Goal: Task Accomplishment & Management: Manage account settings

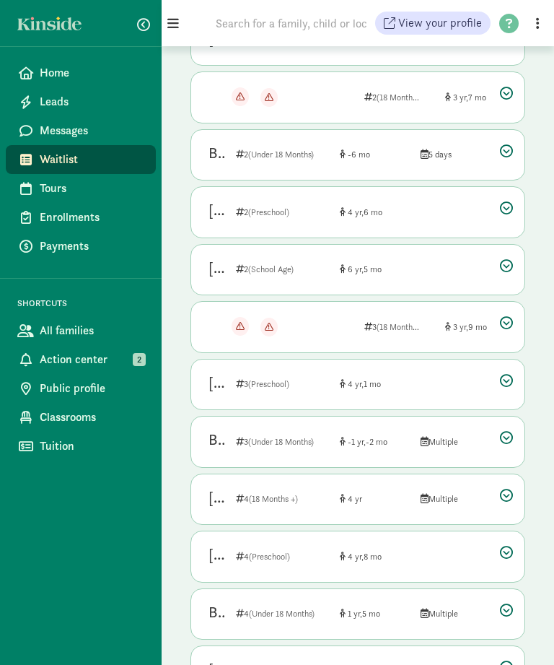
scroll to position [393, 0]
click at [53, 131] on span "Messages" at bounding box center [92, 130] width 105 height 17
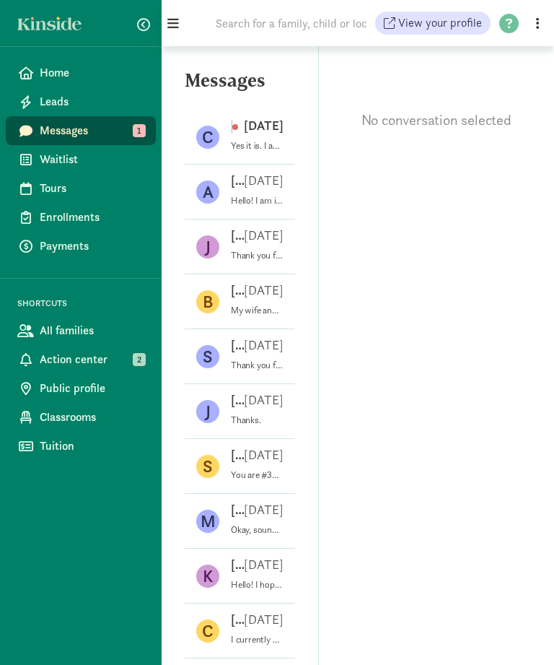
click at [243, 192] on div "[PERSON_NAME] [DATE]" at bounding box center [257, 183] width 53 height 23
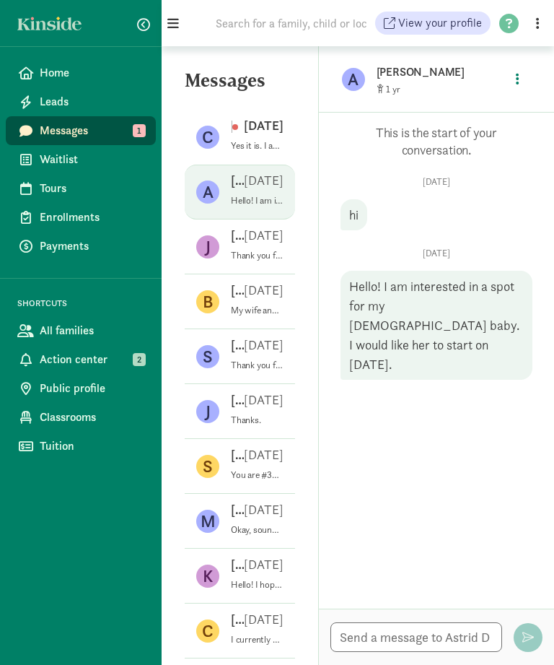
click at [241, 131] on p "[DATE]" at bounding box center [257, 125] width 51 height 17
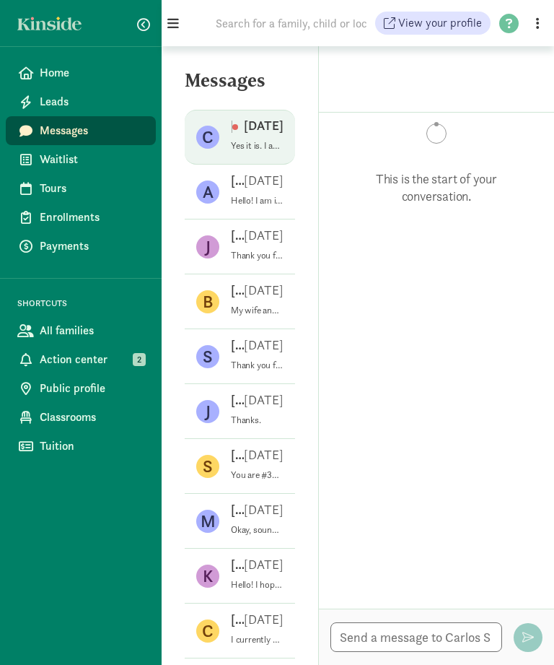
scroll to position [38, 0]
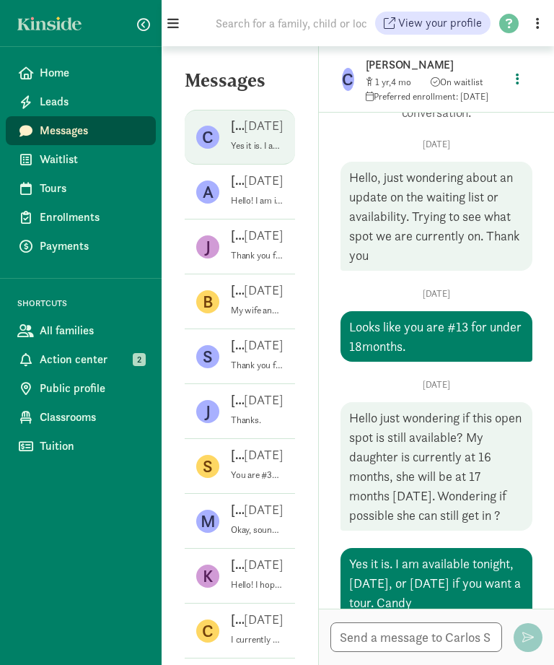
click at [81, 362] on span "Action center" at bounding box center [92, 359] width 105 height 17
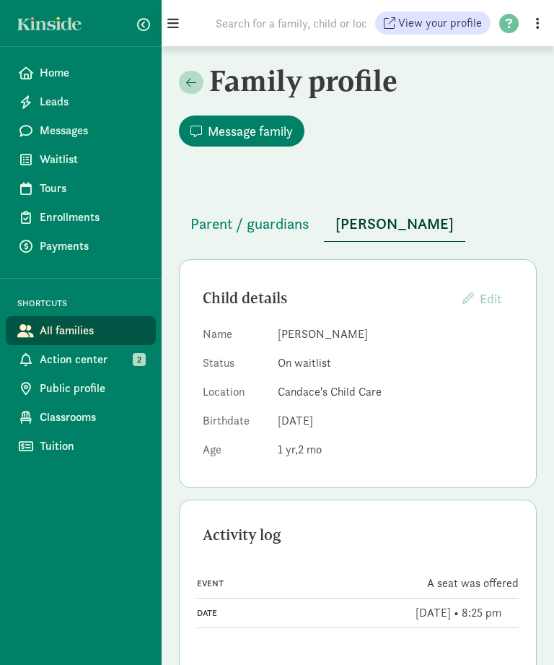
click at [53, 161] on span "Waitlist" at bounding box center [92, 159] width 105 height 17
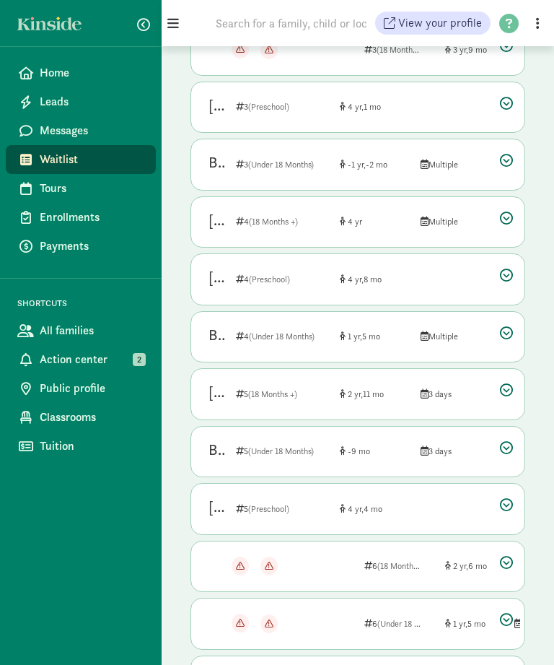
scroll to position [716, 0]
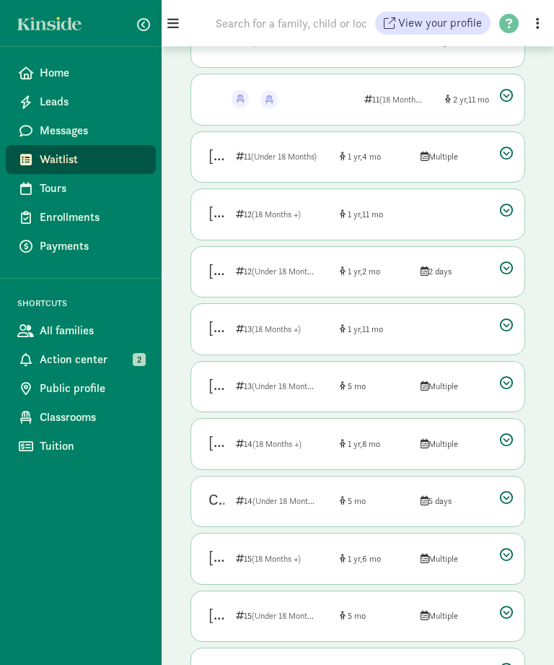
scroll to position [620, 0]
click at [209, 324] on div "Parker Fiegel" at bounding box center [217, 326] width 16 height 23
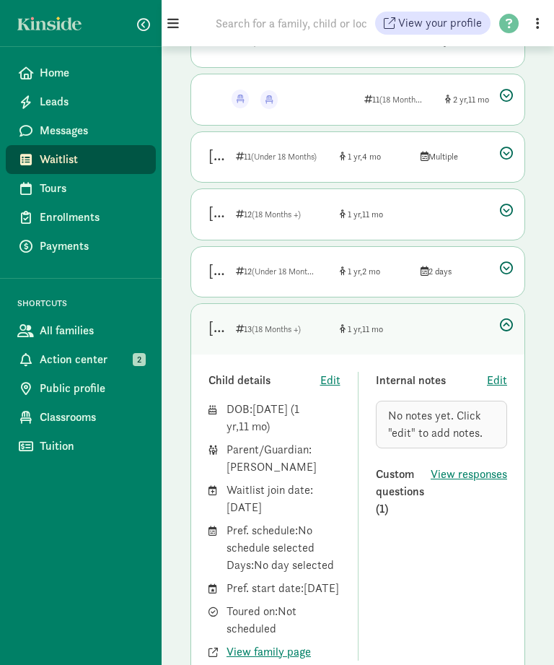
click at [58, 132] on span "Messages" at bounding box center [92, 130] width 105 height 17
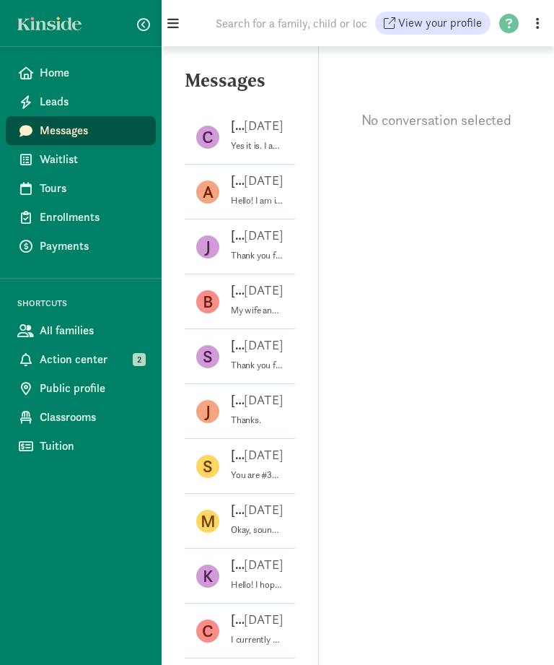
click at [238, 129] on p "[PERSON_NAME]" at bounding box center [237, 125] width 13 height 17
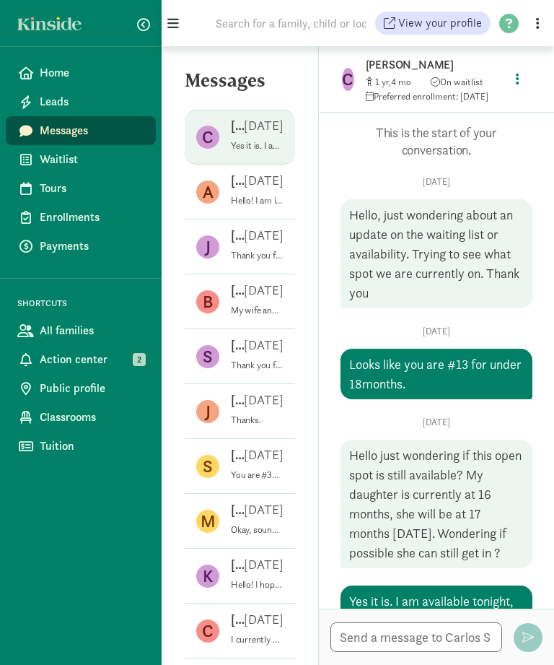
click at [512, 78] on button "button" at bounding box center [517, 79] width 27 height 31
click at [489, 115] on link "View family page" at bounding box center [487, 112] width 104 height 17
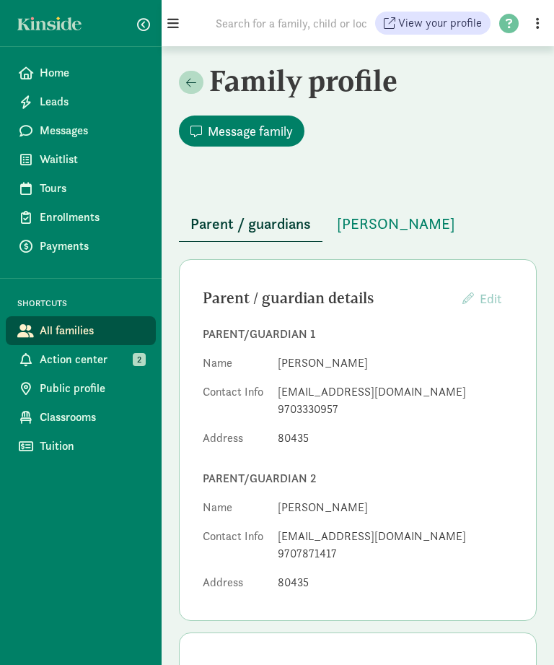
click at [45, 159] on span "Waitlist" at bounding box center [92, 159] width 105 height 17
click at [398, 227] on span "[PERSON_NAME]" at bounding box center [396, 223] width 118 height 23
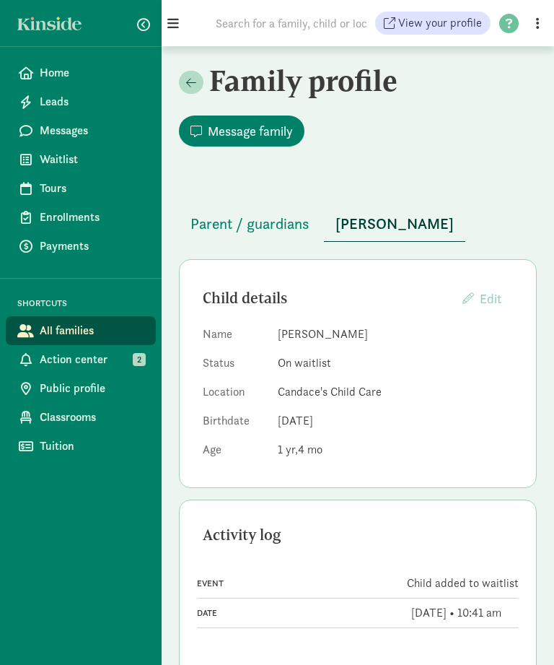
click at [50, 160] on span "Waitlist" at bounding box center [92, 159] width 105 height 17
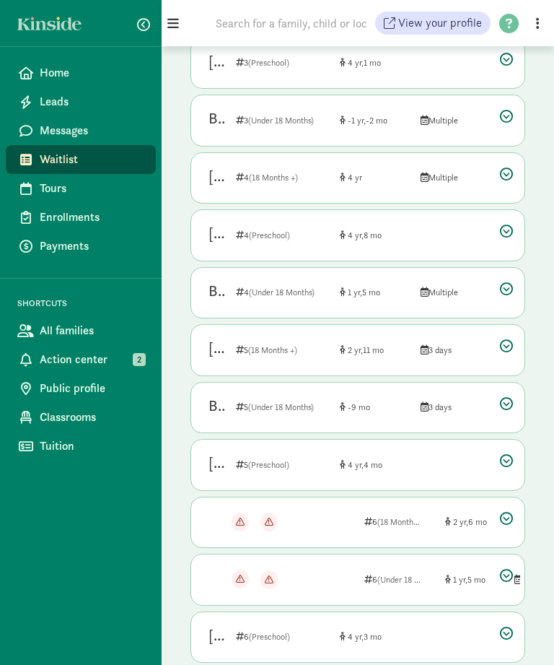
scroll to position [716, 0]
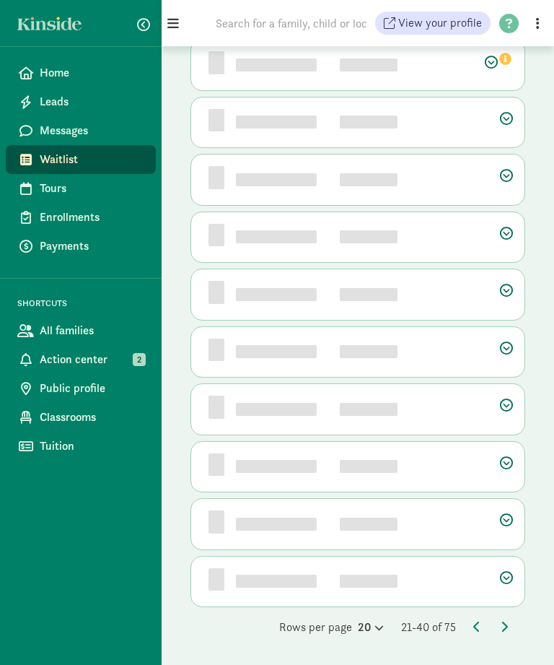
scroll to position [0, 0]
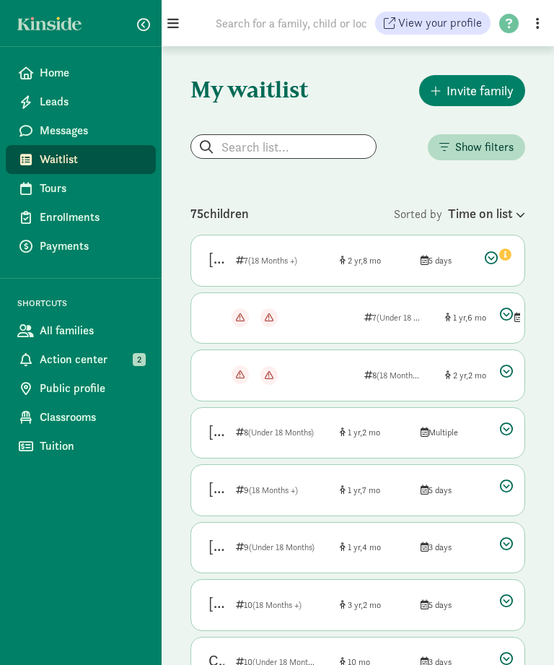
click at [506, 541] on icon at bounding box center [506, 543] width 13 height 13
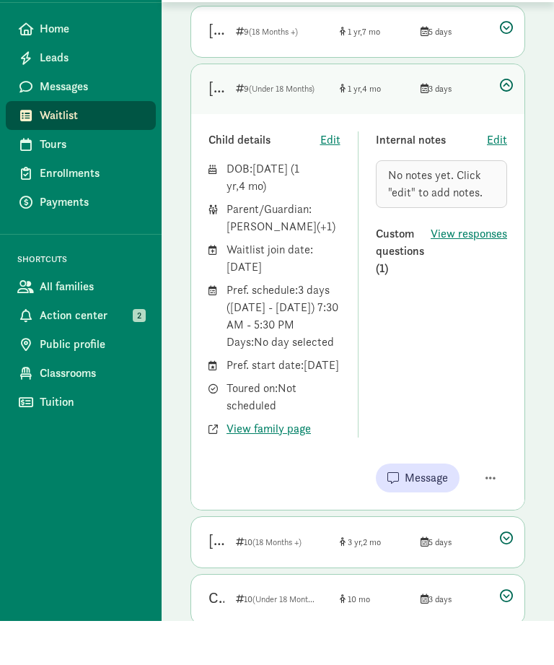
scroll to position [460, 0]
